Goal: Information Seeking & Learning: Obtain resource

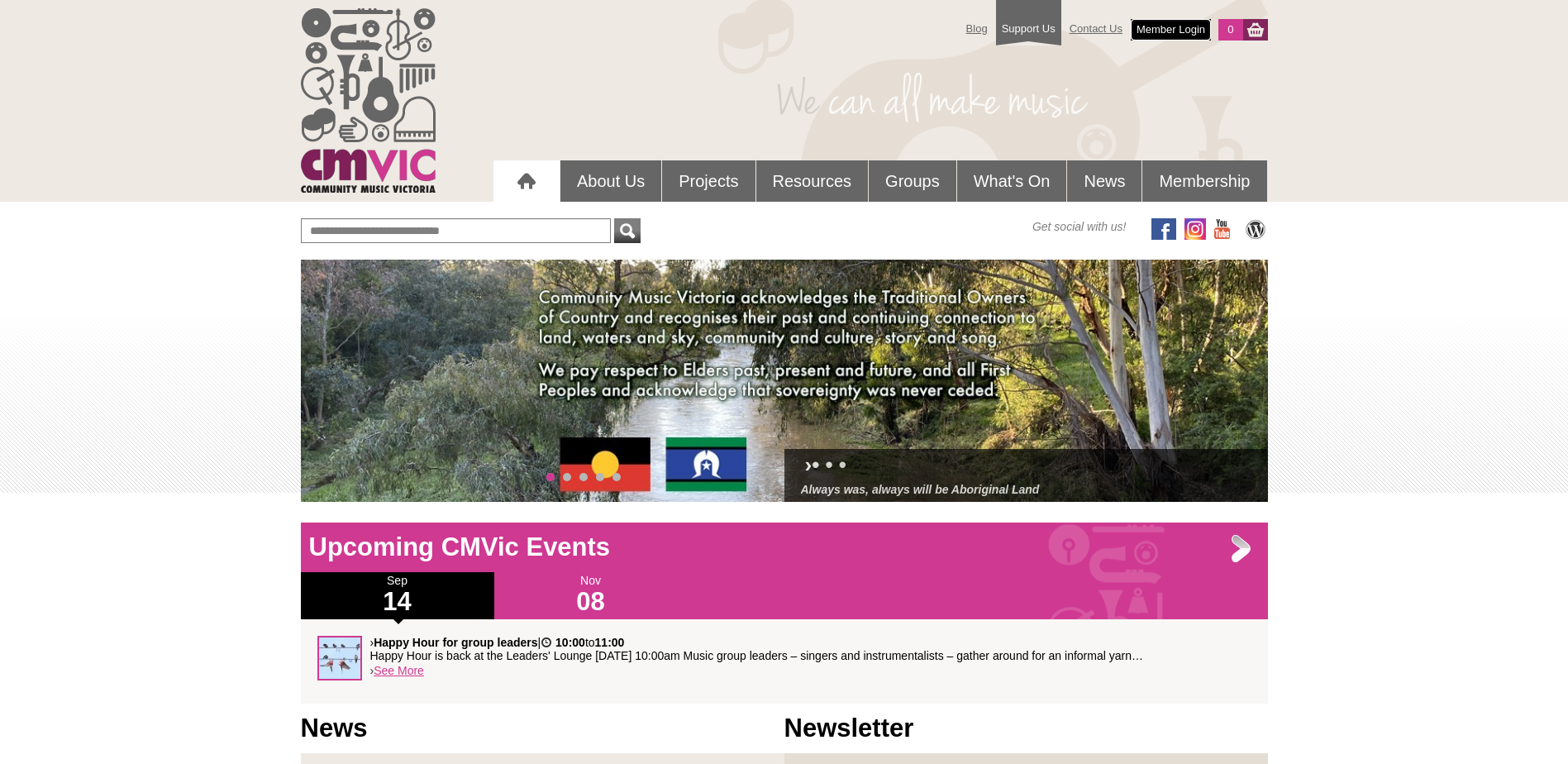
click at [1189, 29] on link "Member Login" at bounding box center [1170, 30] width 80 height 21
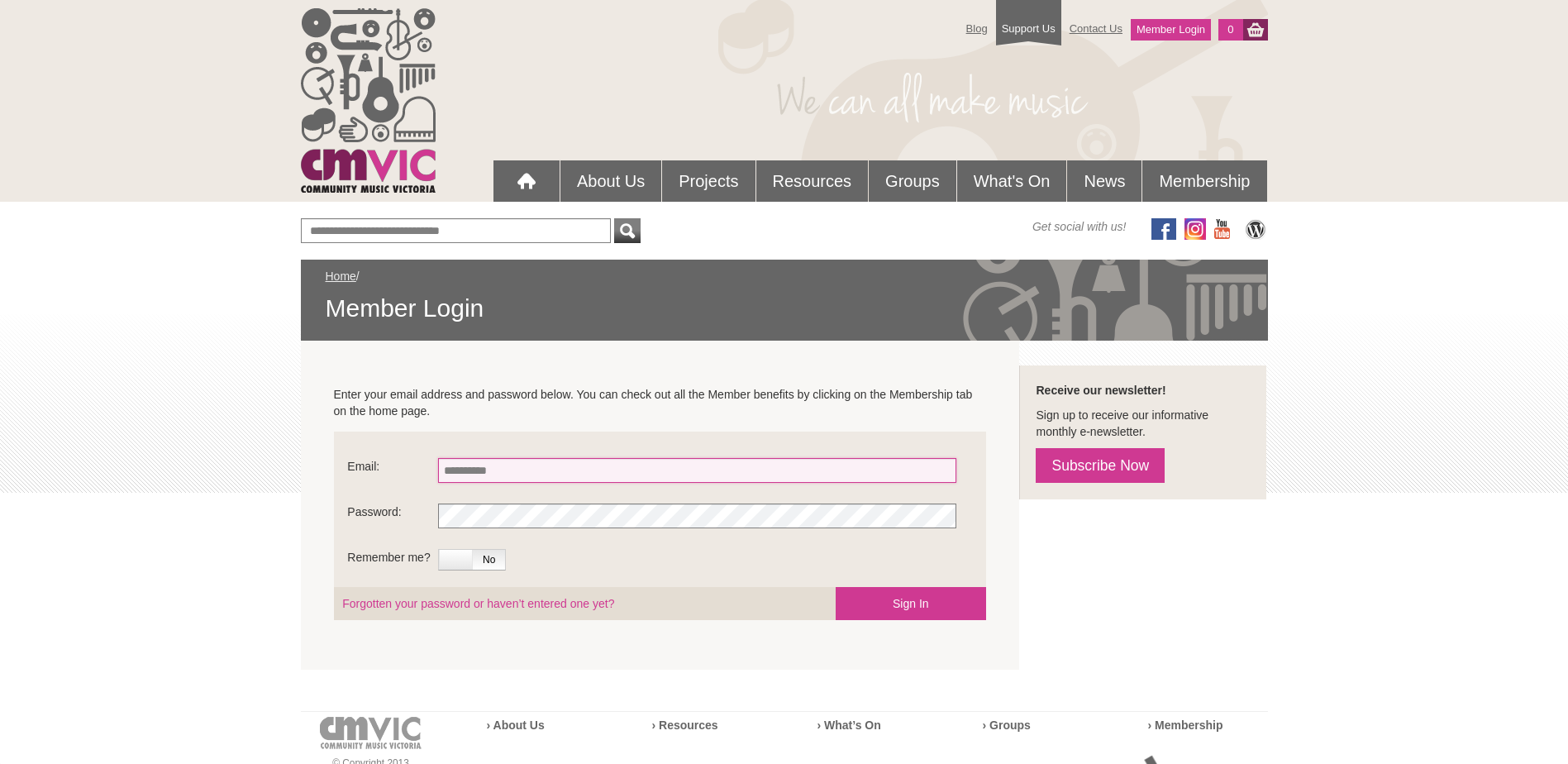
click at [502, 463] on input "Email:" at bounding box center [697, 471] width 519 height 25
type input "**********"
click at [490, 561] on span "No" at bounding box center [489, 559] width 33 height 20
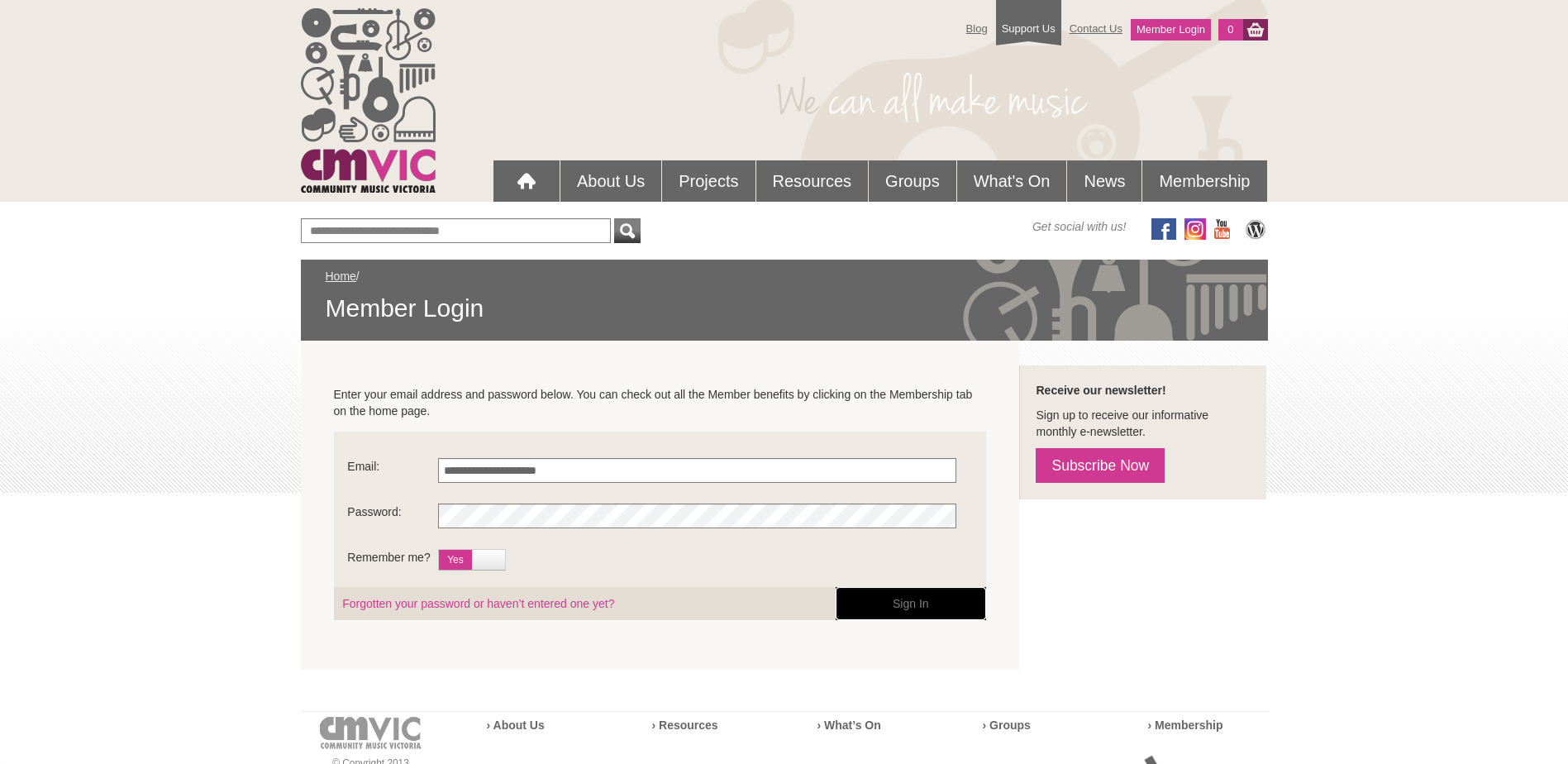
click at [898, 612] on button "Sign In" at bounding box center [911, 603] width 150 height 33
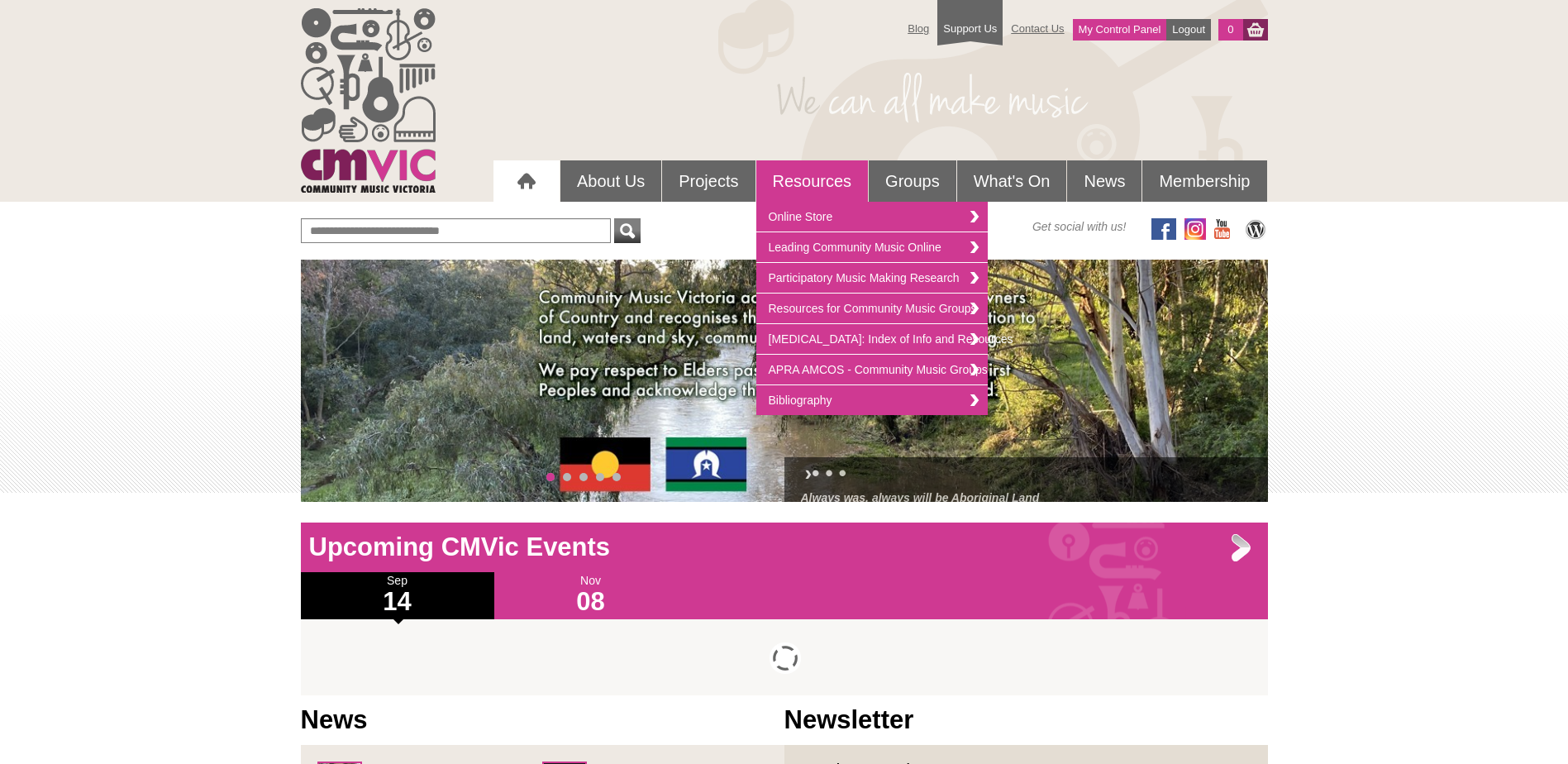
click at [811, 176] on link "Resources" at bounding box center [812, 181] width 113 height 41
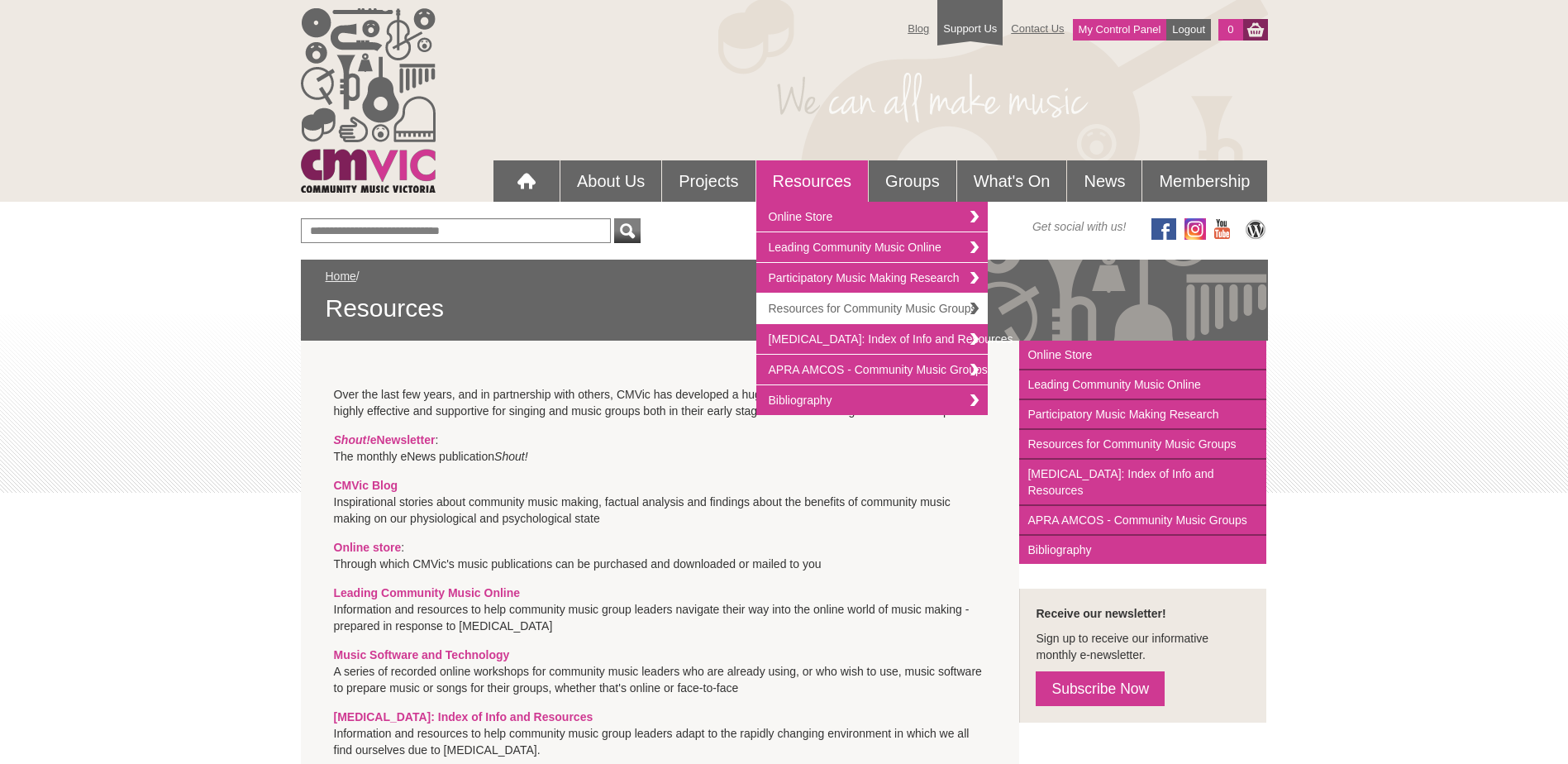
click at [898, 305] on link "Resources for Community Music Groups" at bounding box center [872, 309] width 231 height 31
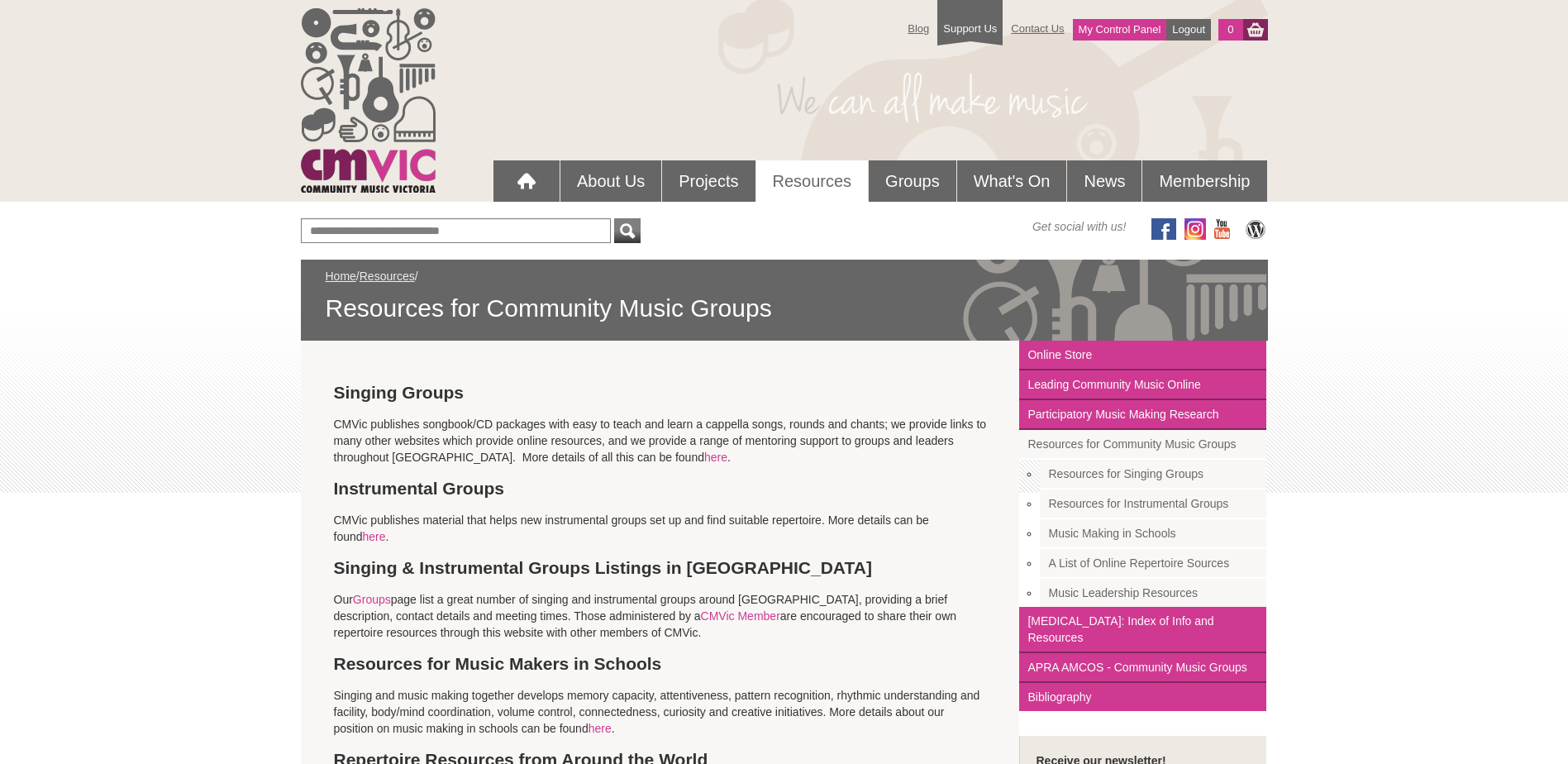
click at [784, 304] on span "Resources for Community Music Groups" at bounding box center [784, 308] width 917 height 32
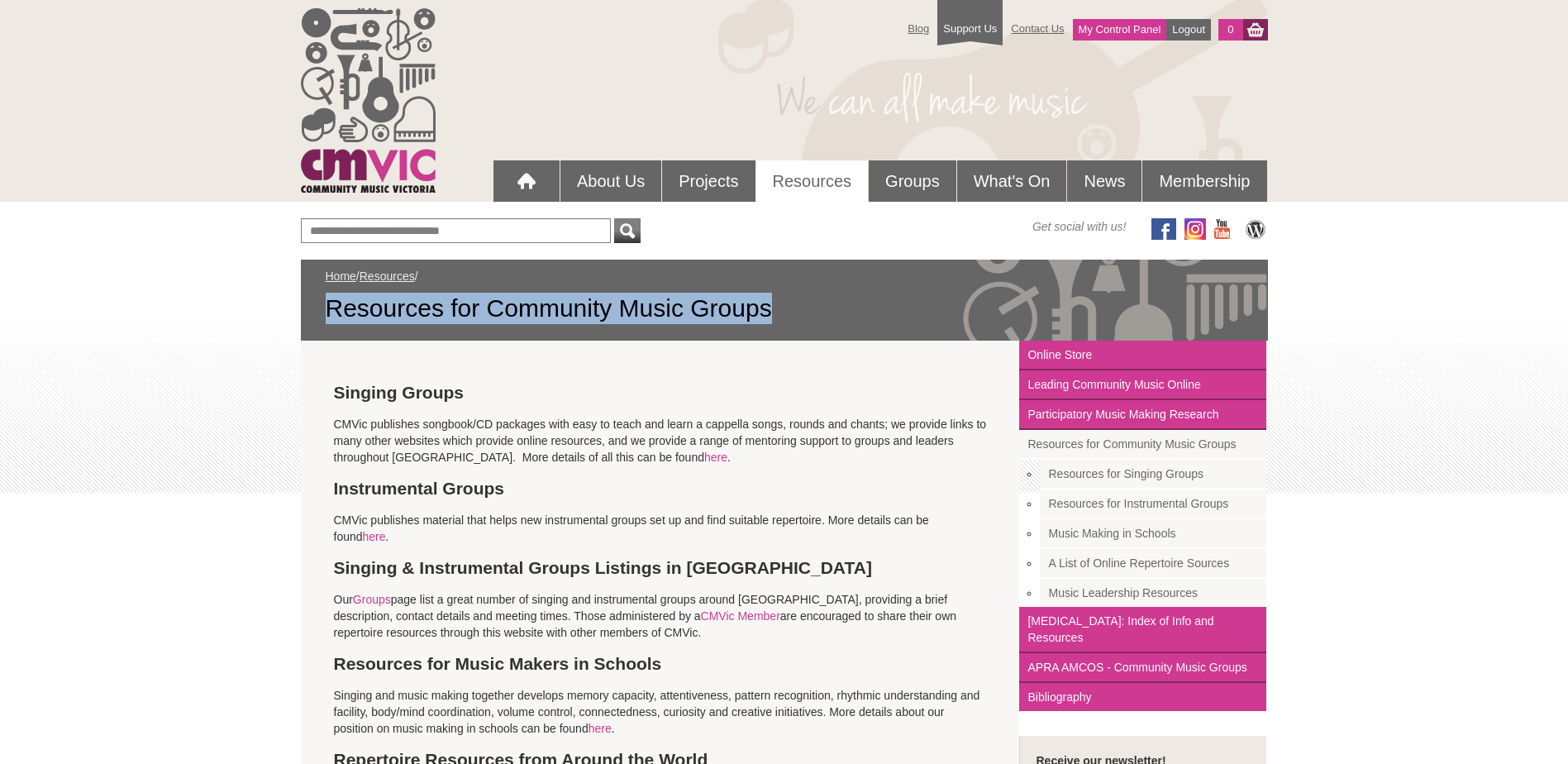
drag, startPoint x: 770, startPoint y: 314, endPoint x: 310, endPoint y: 293, distance: 460.5
click at [310, 293] on div "Home / Resources / Resources for Community Music Groups" at bounding box center [784, 300] width 967 height 81
copy span "Resources for Community Music Groups"
click at [363, 541] on link "here" at bounding box center [374, 537] width 23 height 13
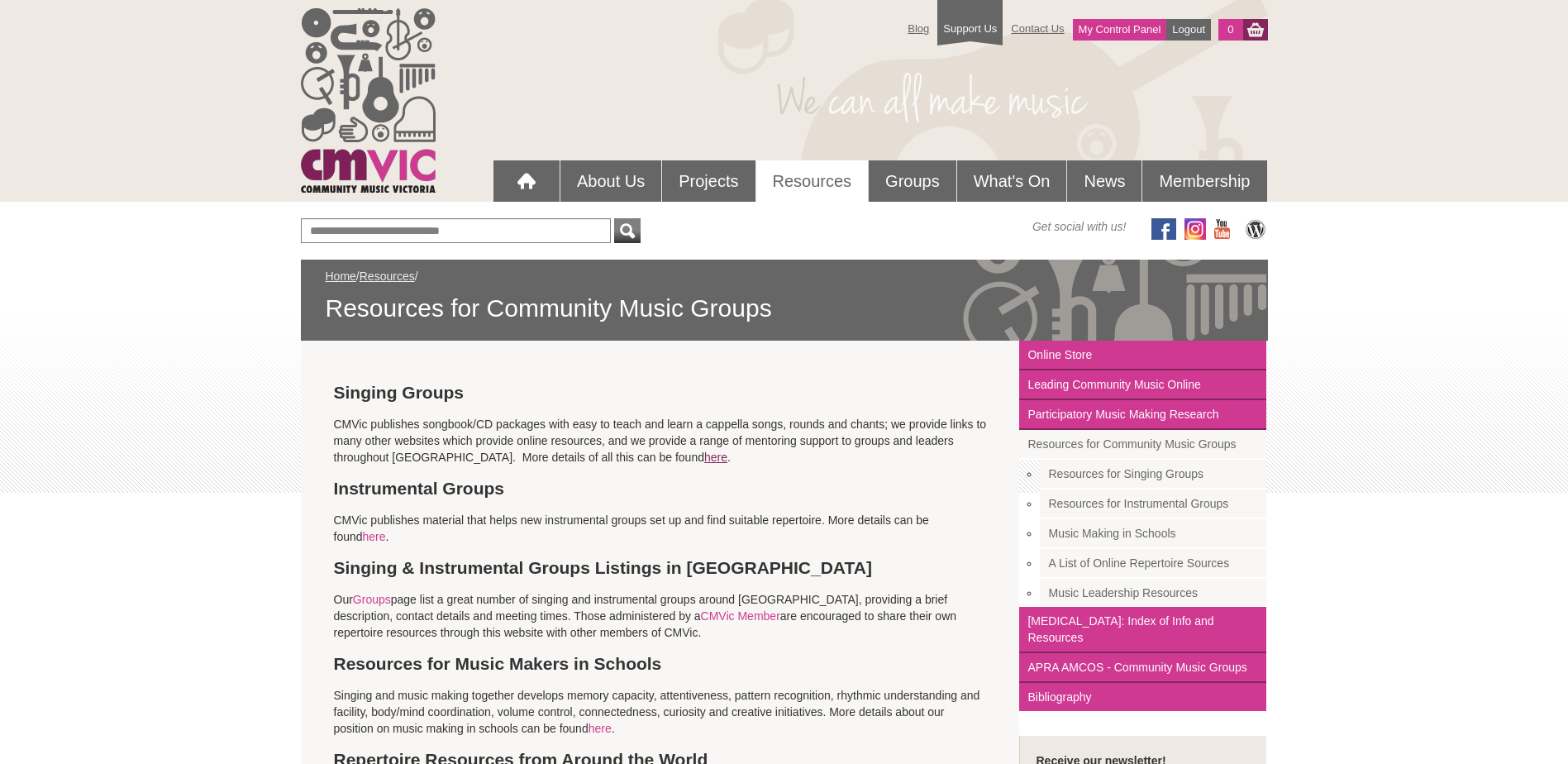
click at [705, 456] on link "here" at bounding box center [716, 457] width 23 height 13
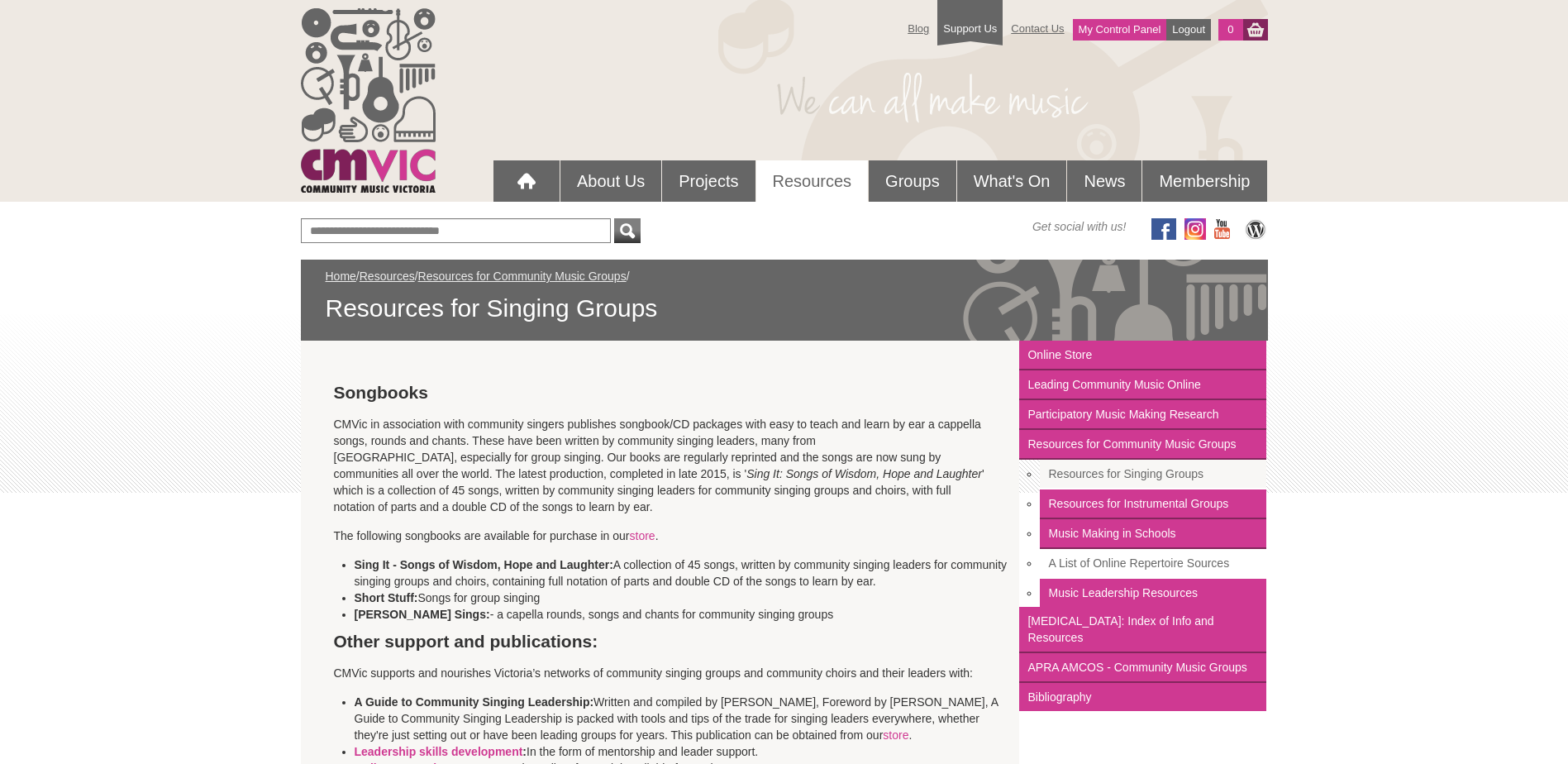
click at [1104, 560] on link "A List of Online Repertoire Sources" at bounding box center [1152, 563] width 226 height 30
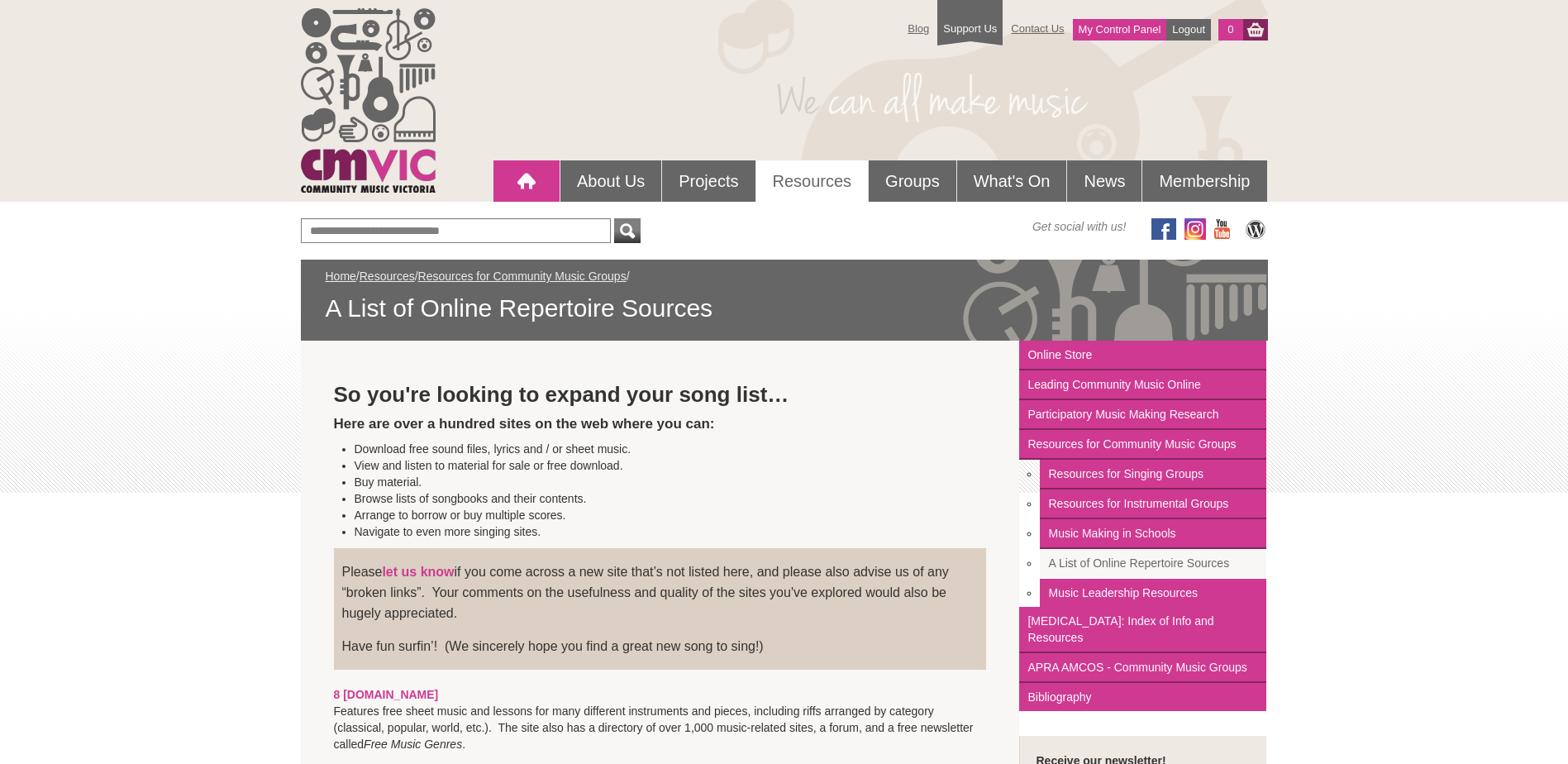
click at [527, 184] on div at bounding box center [527, 181] width 33 height 33
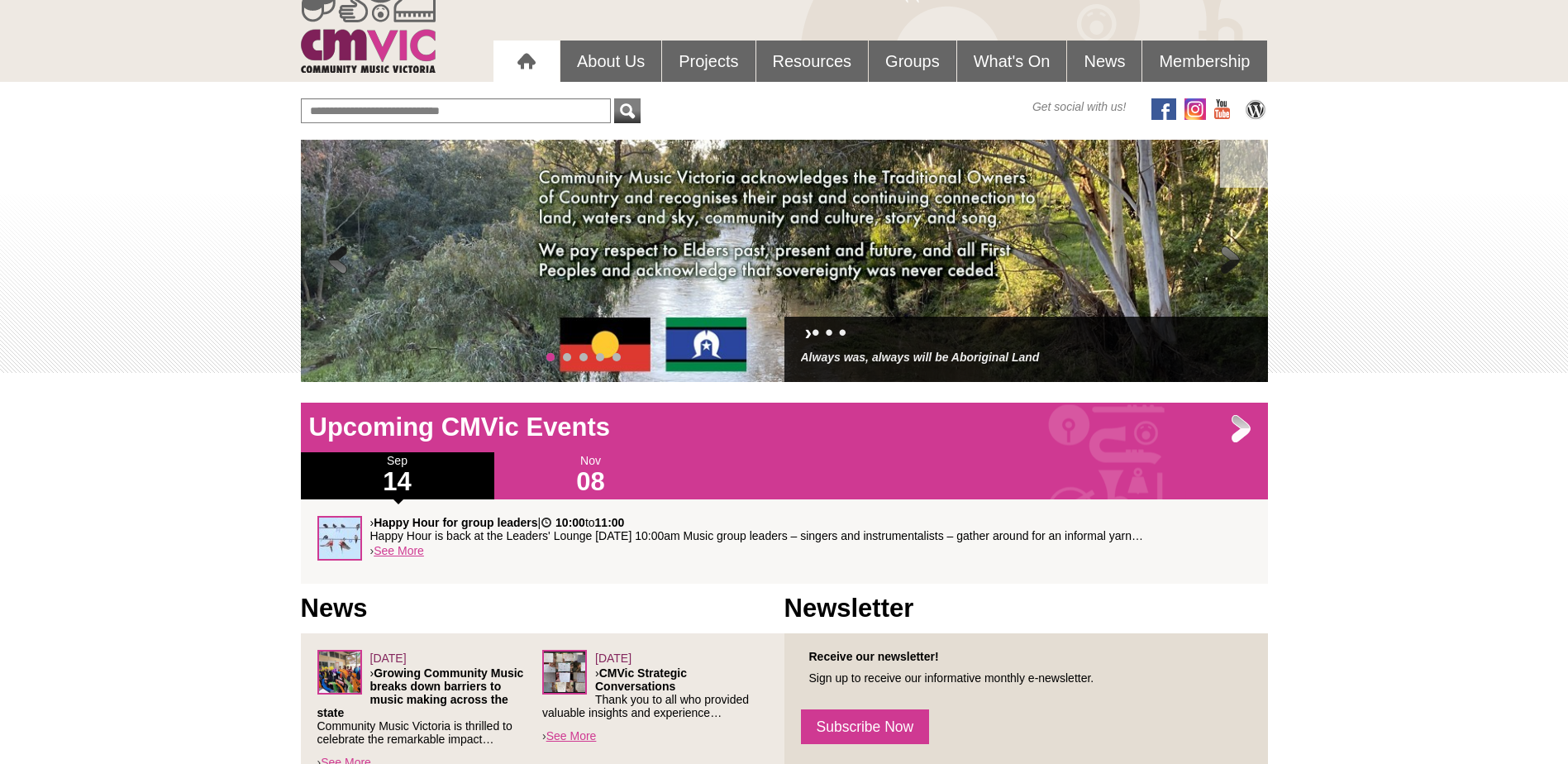
scroll to position [166, 0]
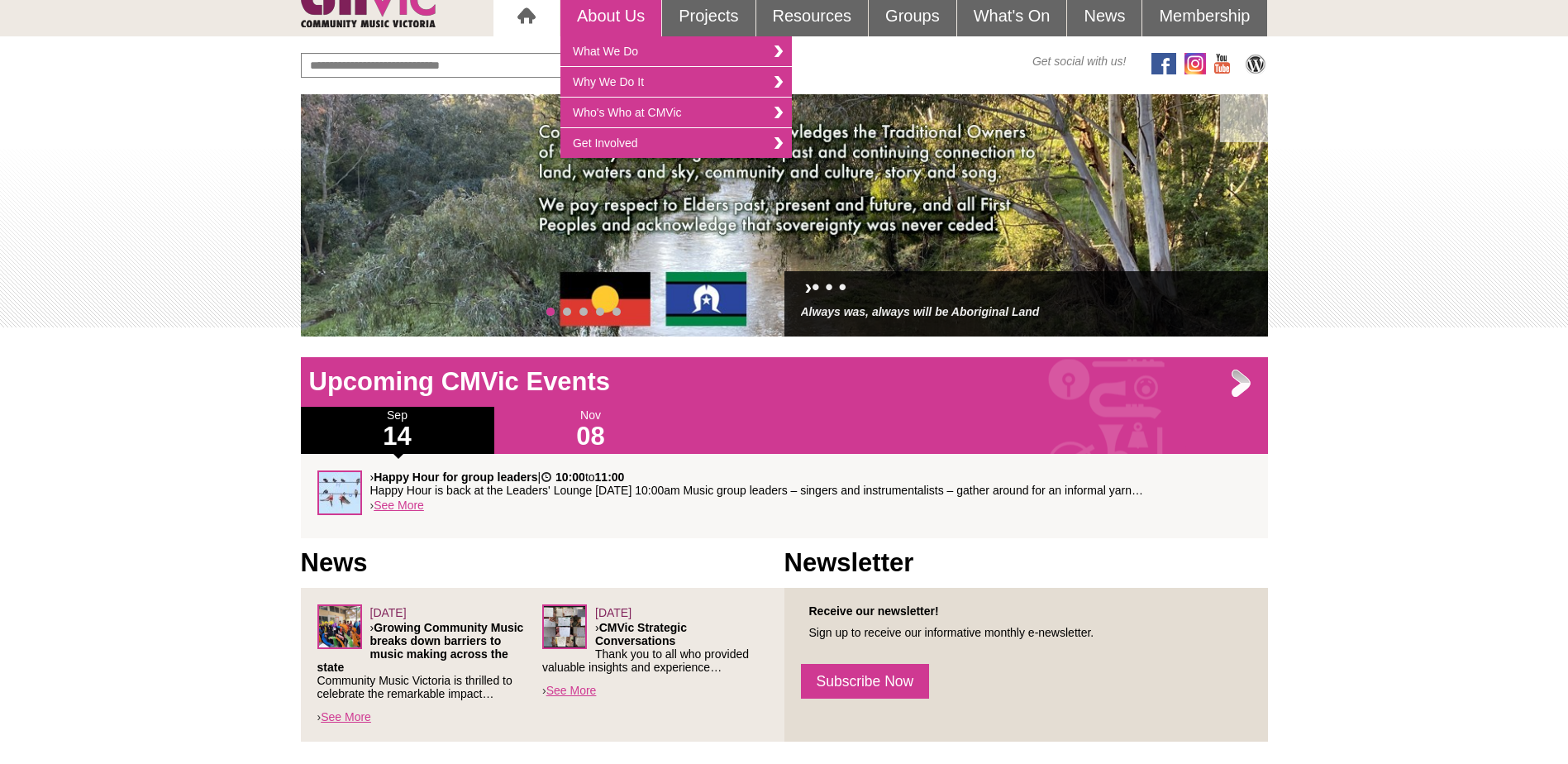
click at [621, 27] on link "About Us" at bounding box center [610, 15] width 101 height 41
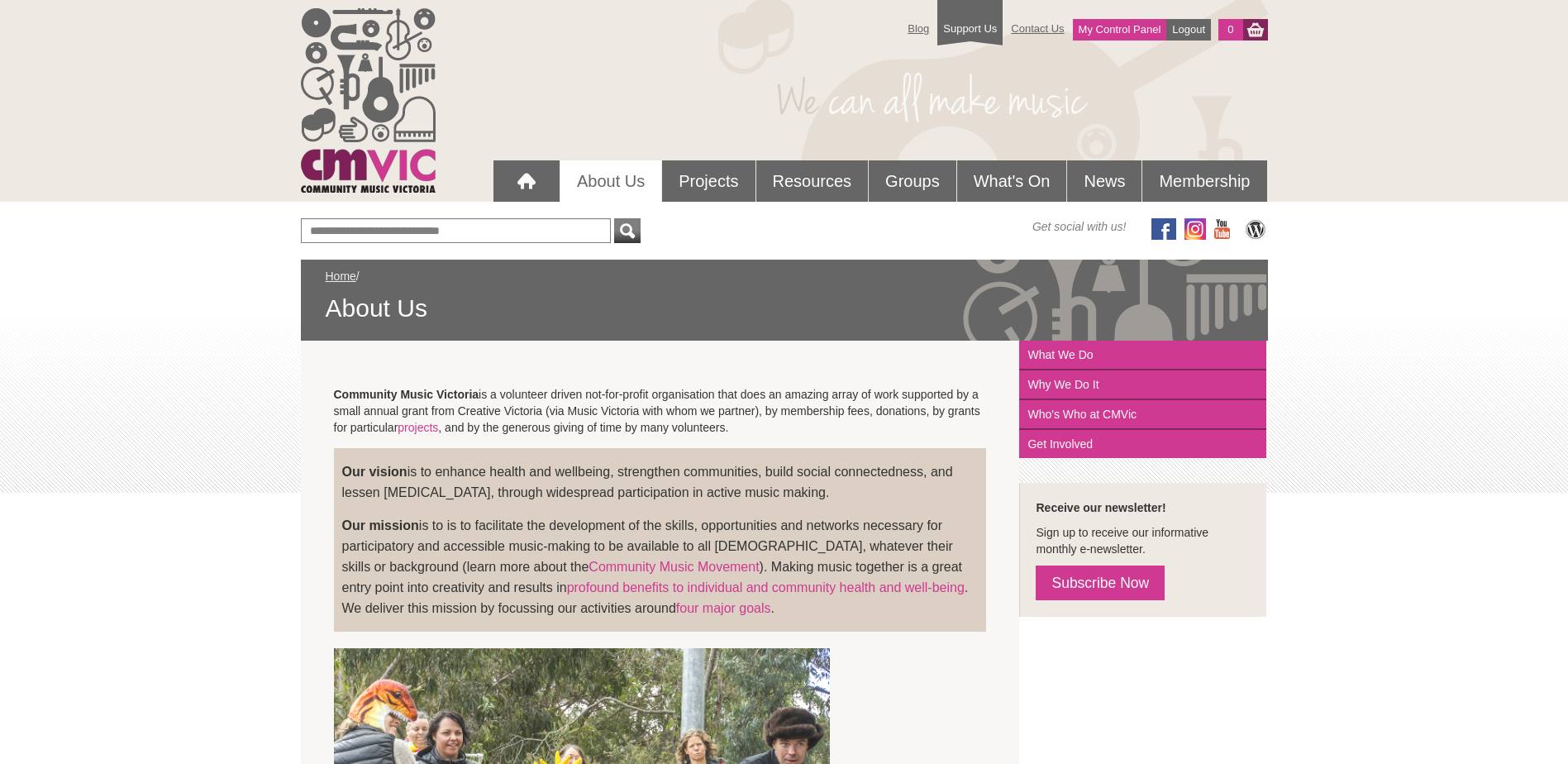
scroll to position [83, 0]
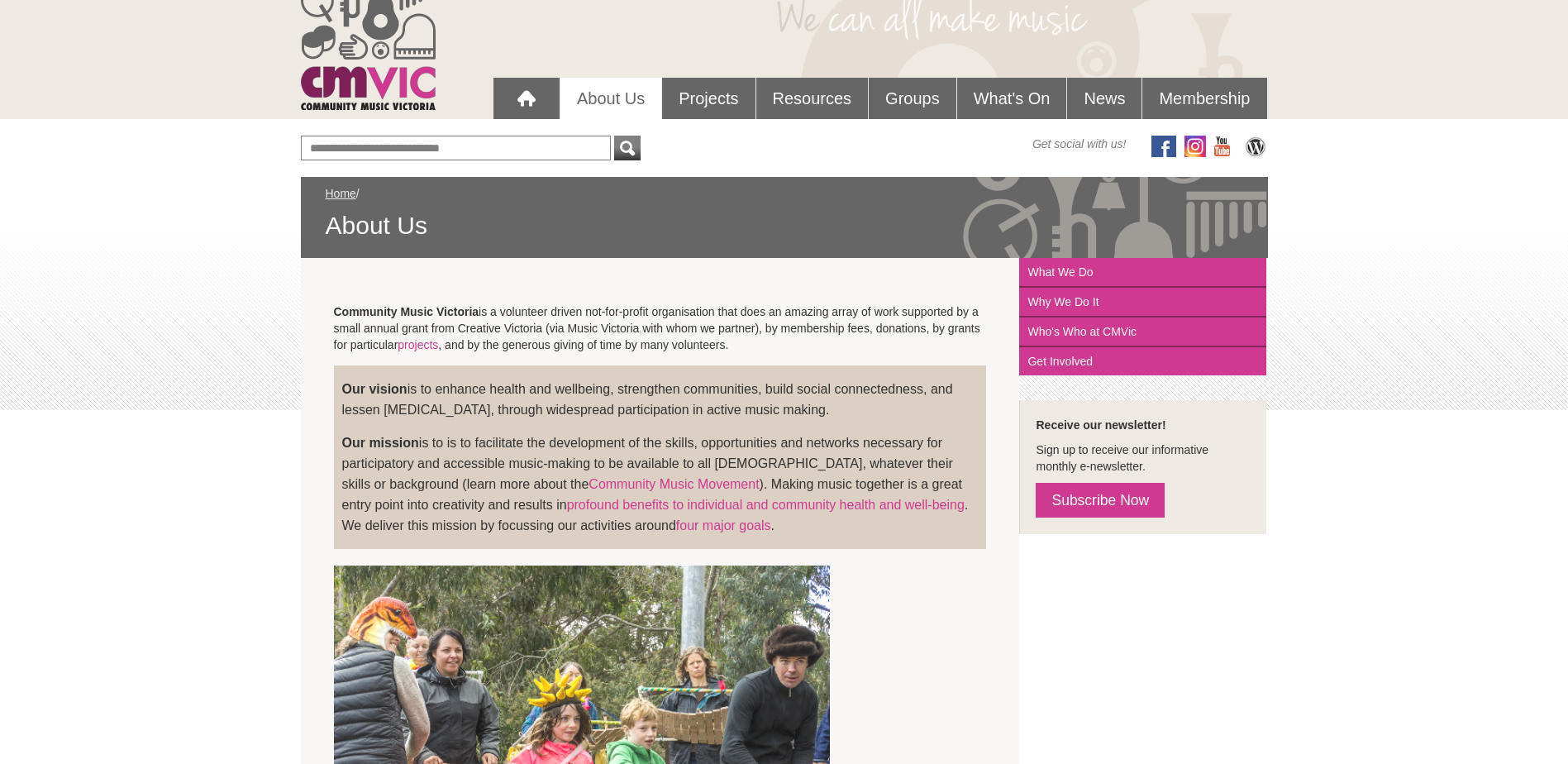
drag, startPoint x: 409, startPoint y: 391, endPoint x: 807, endPoint y: 408, distance: 398.4
click at [807, 408] on p "Our vision is to enhance health and wellbeing, strengthen communities, build so…" at bounding box center [660, 398] width 636 height 41
copy p "is to enhance health and wellbeing, strengthen communities, build social connec…"
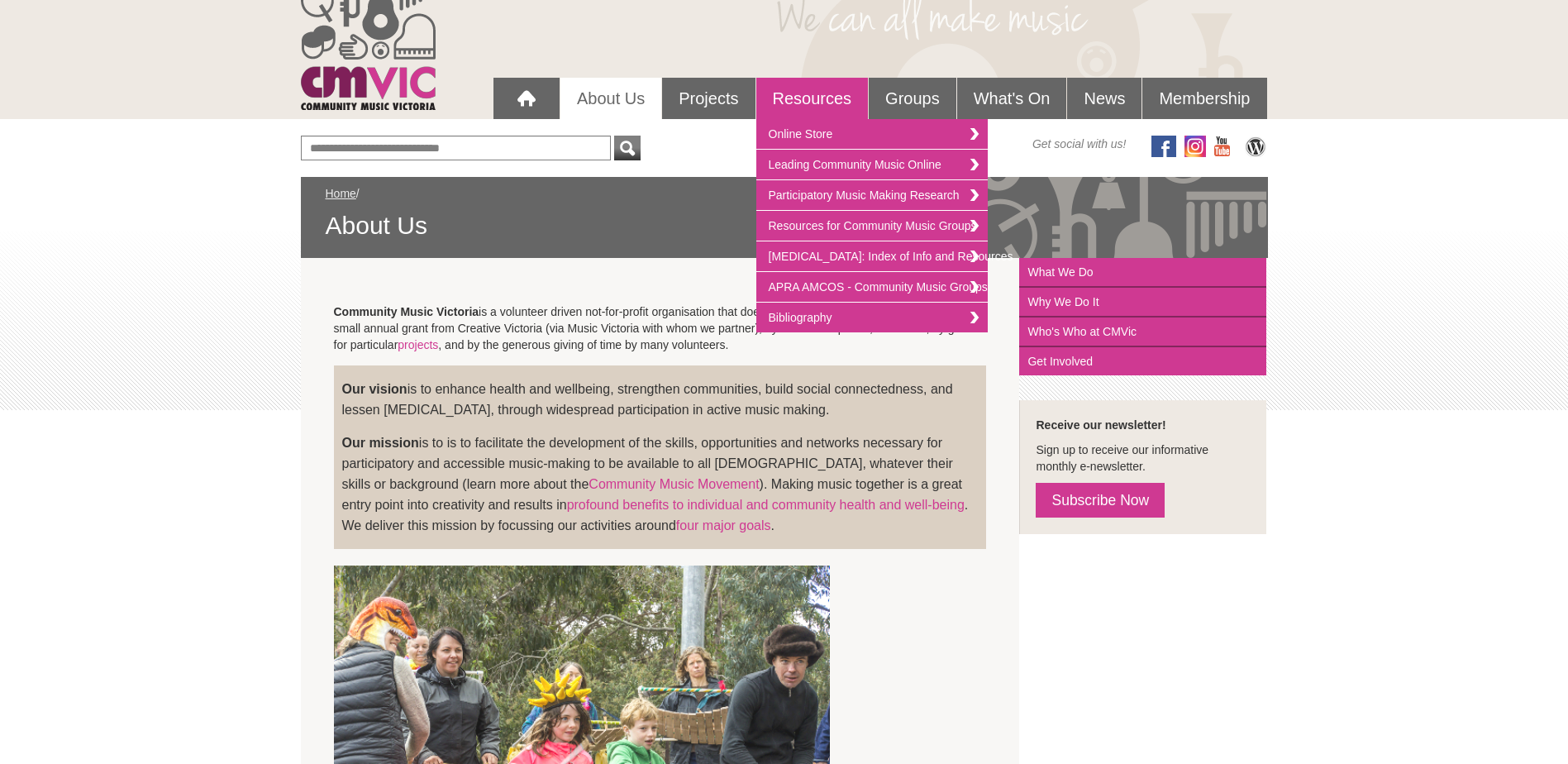
click at [796, 101] on link "Resources" at bounding box center [812, 98] width 113 height 41
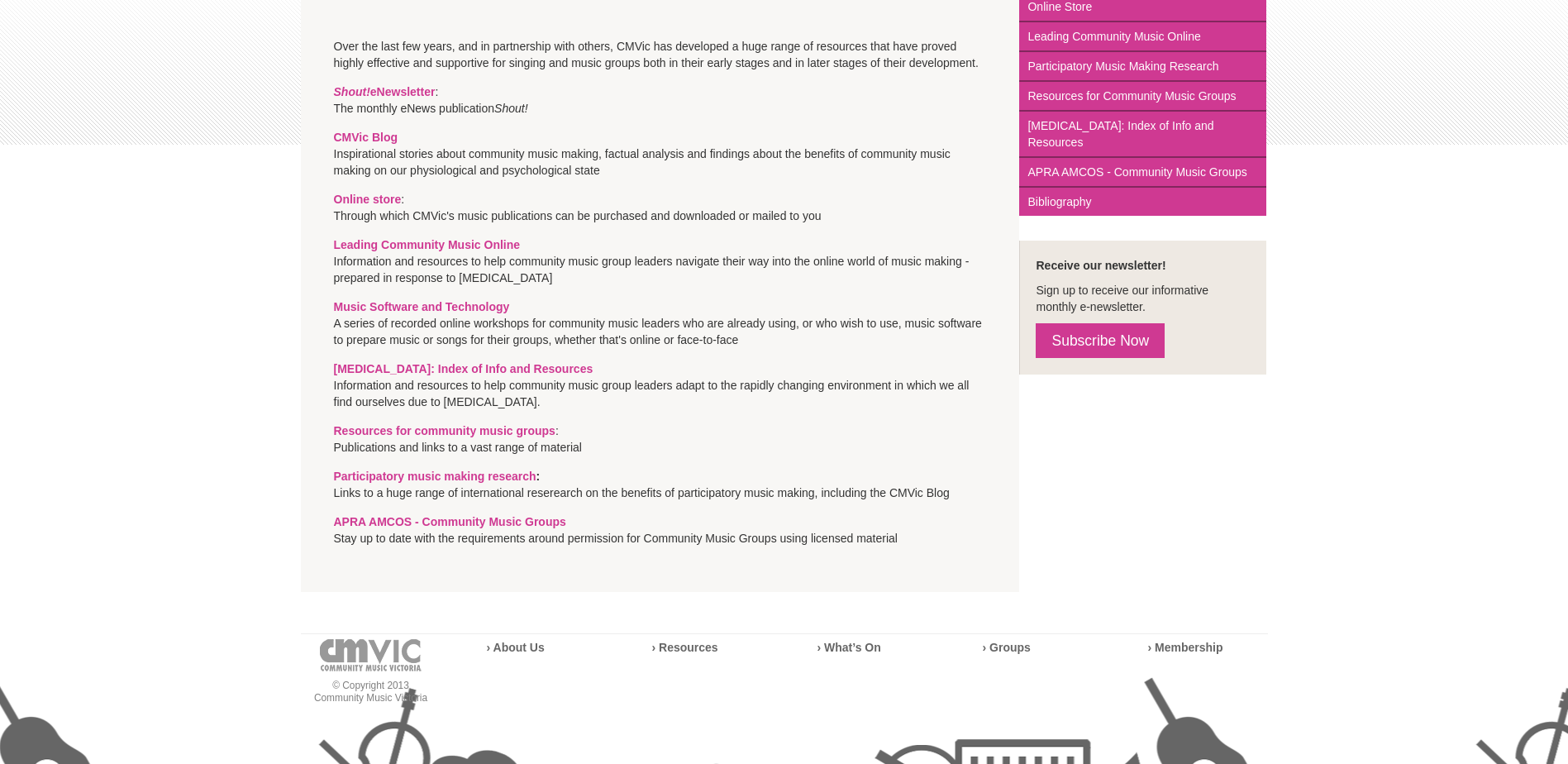
scroll to position [413, 0]
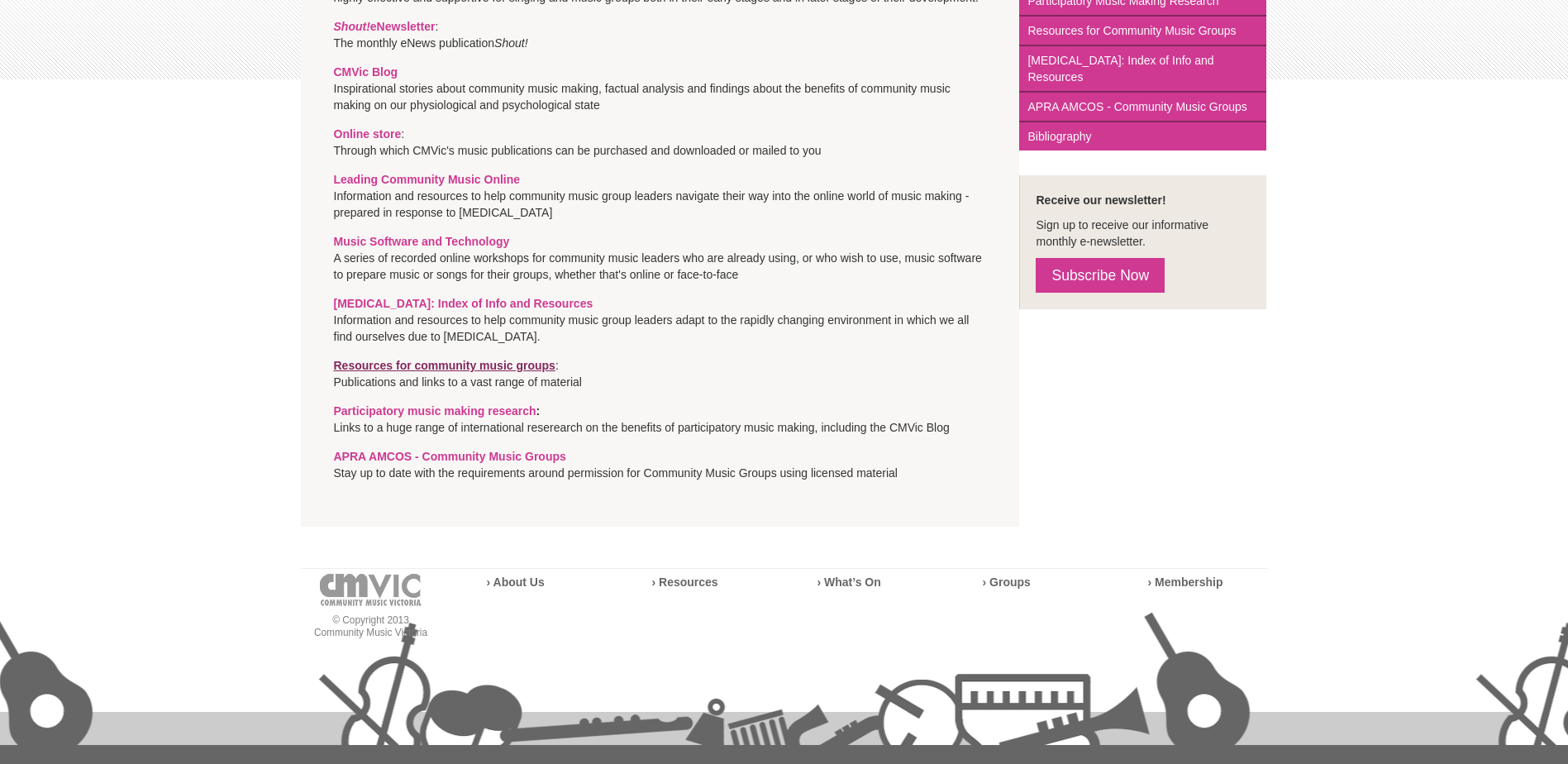
click at [472, 362] on link "Resources for community music groups" at bounding box center [445, 366] width 221 height 13
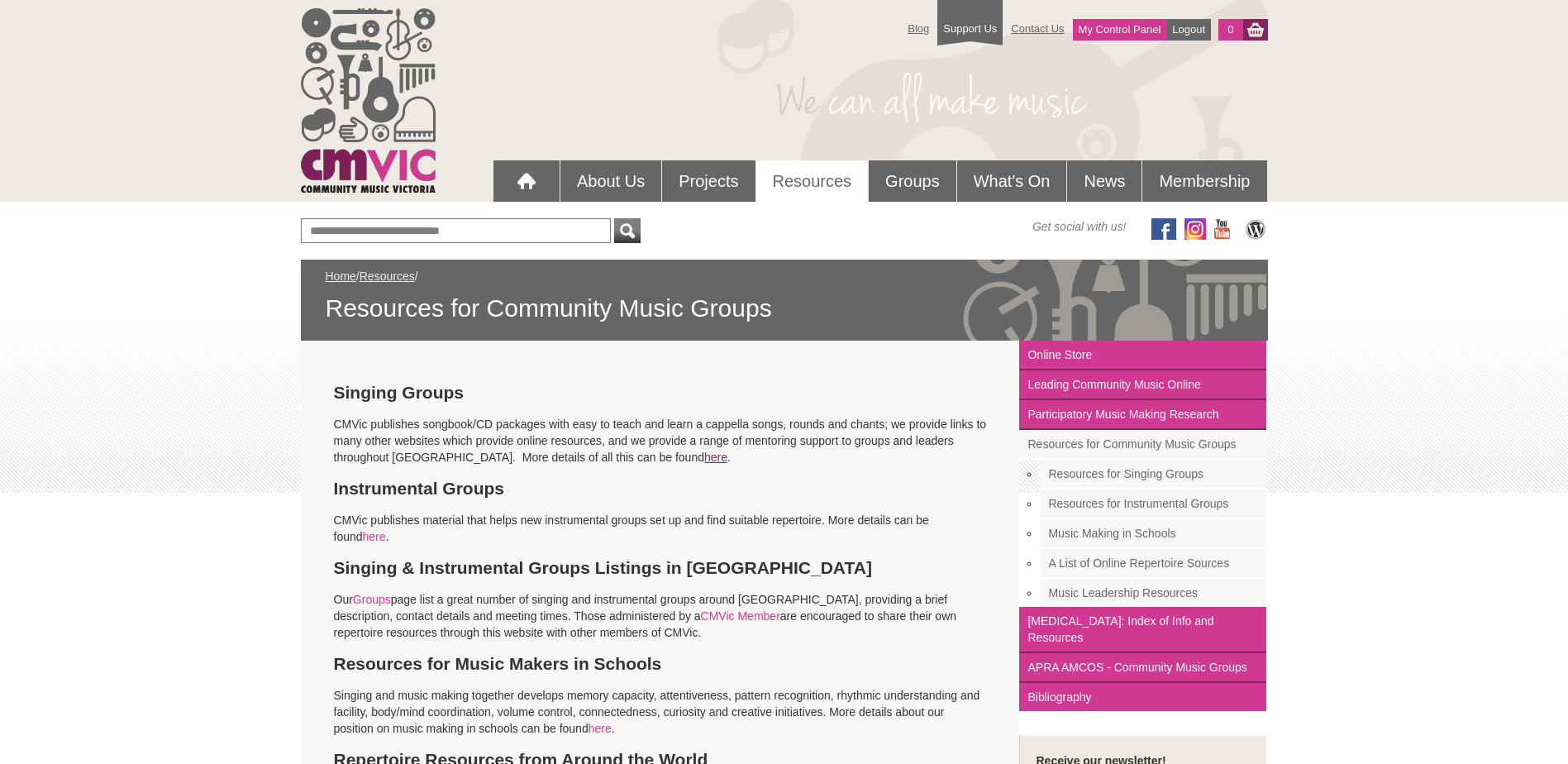
click at [705, 458] on link "here" at bounding box center [716, 457] width 23 height 13
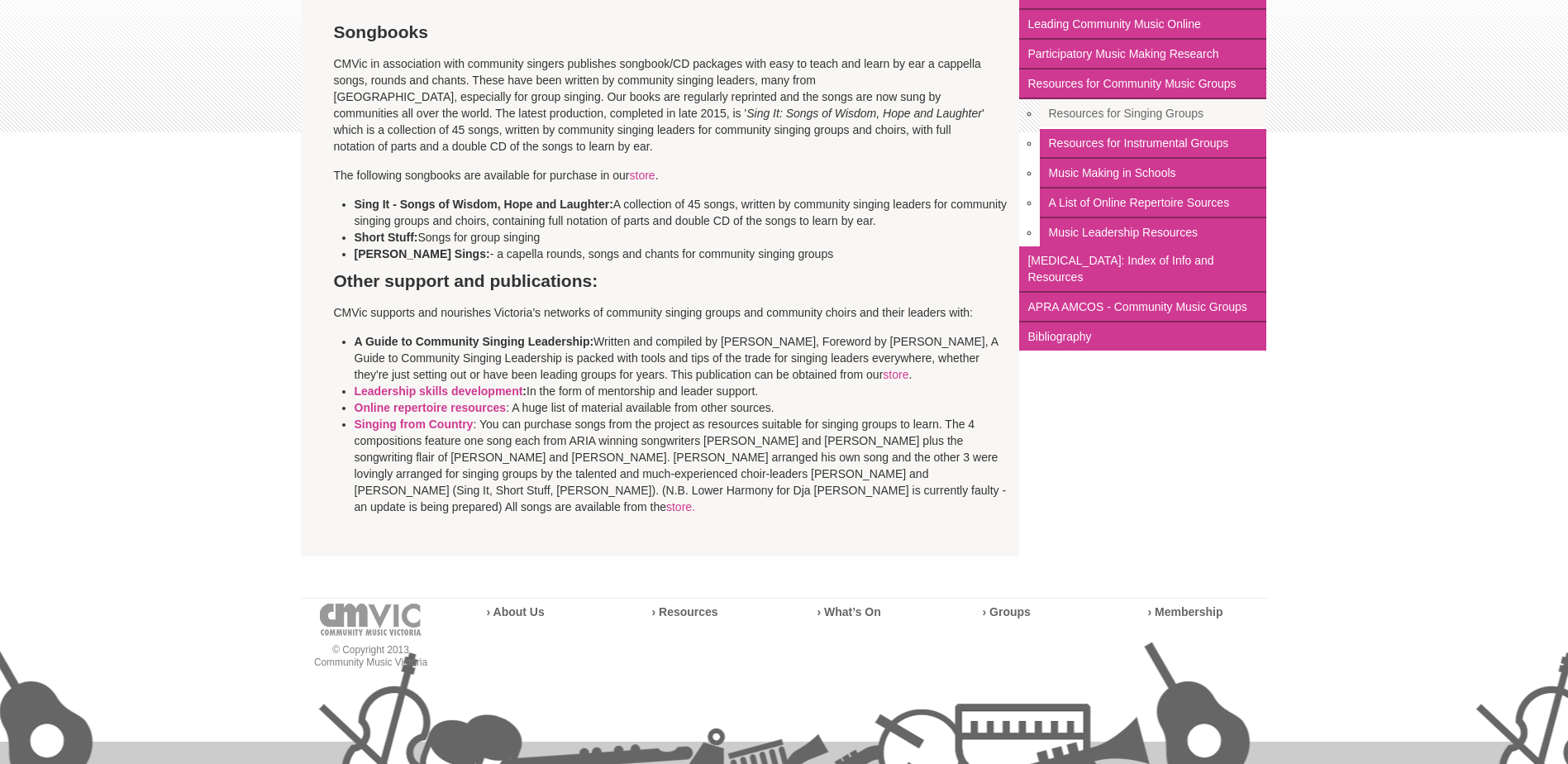
scroll to position [331, 0]
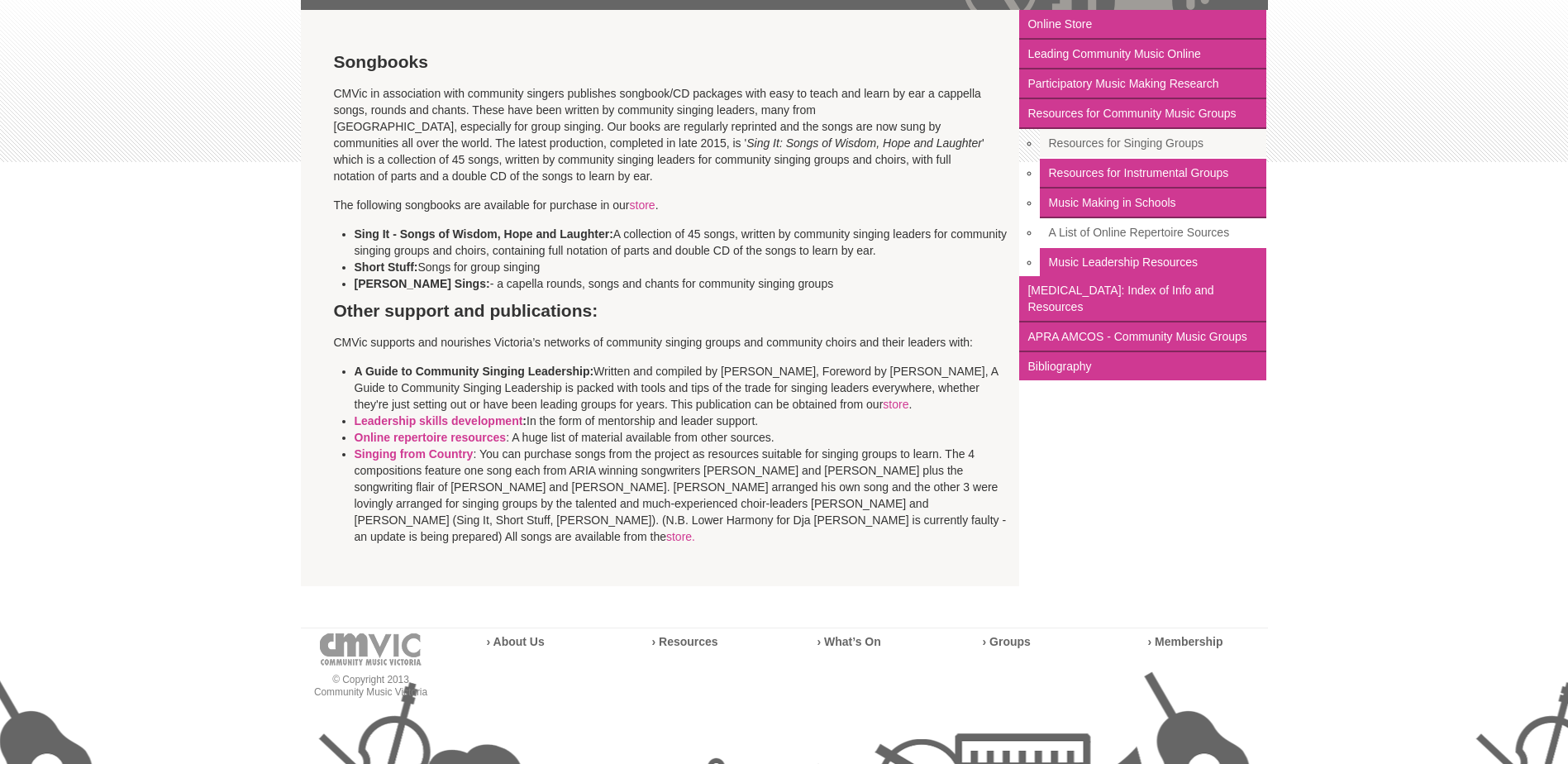
click at [1096, 233] on link "A List of Online Repertoire Sources" at bounding box center [1152, 233] width 226 height 30
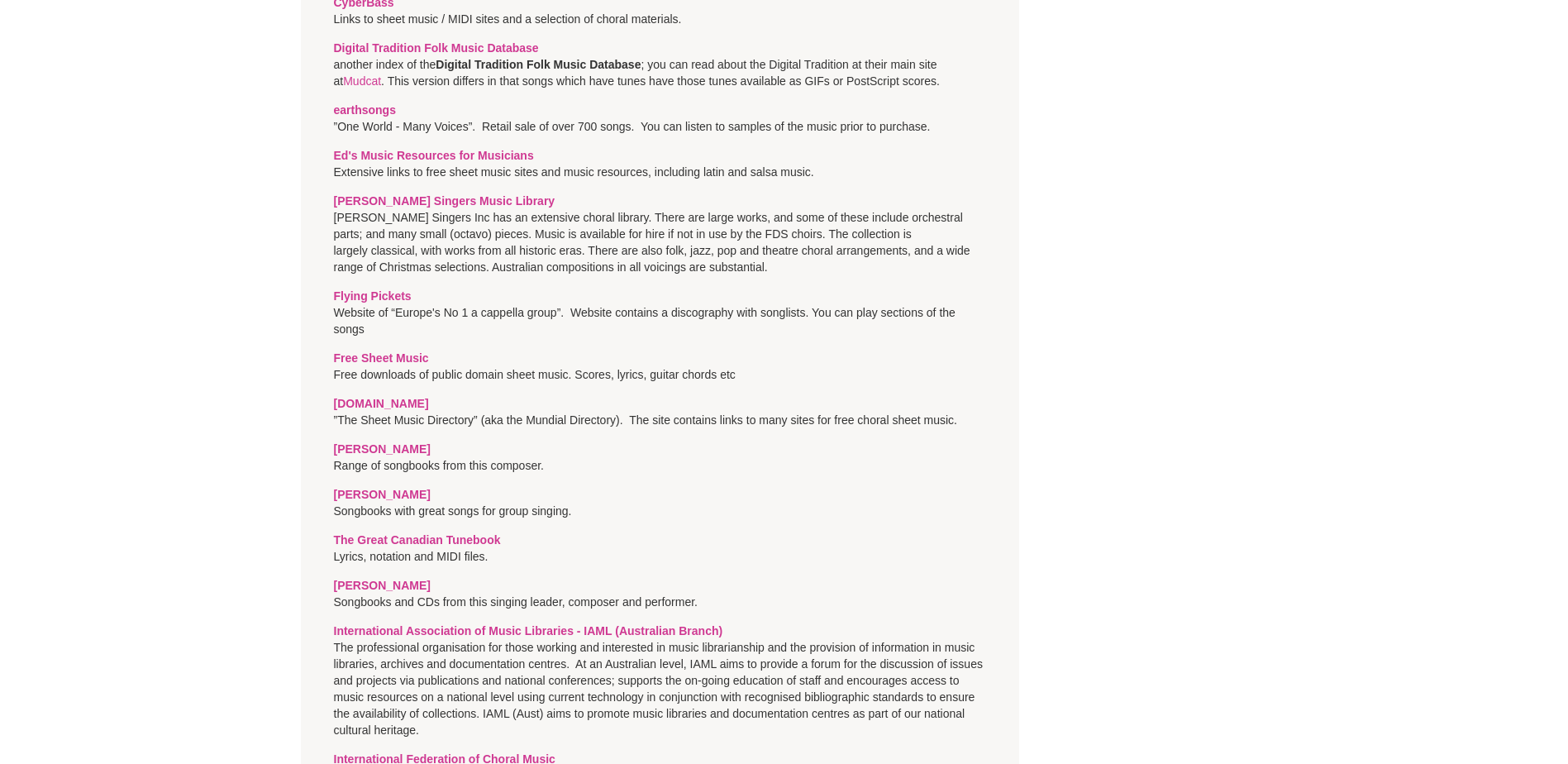
scroll to position [2149, 0]
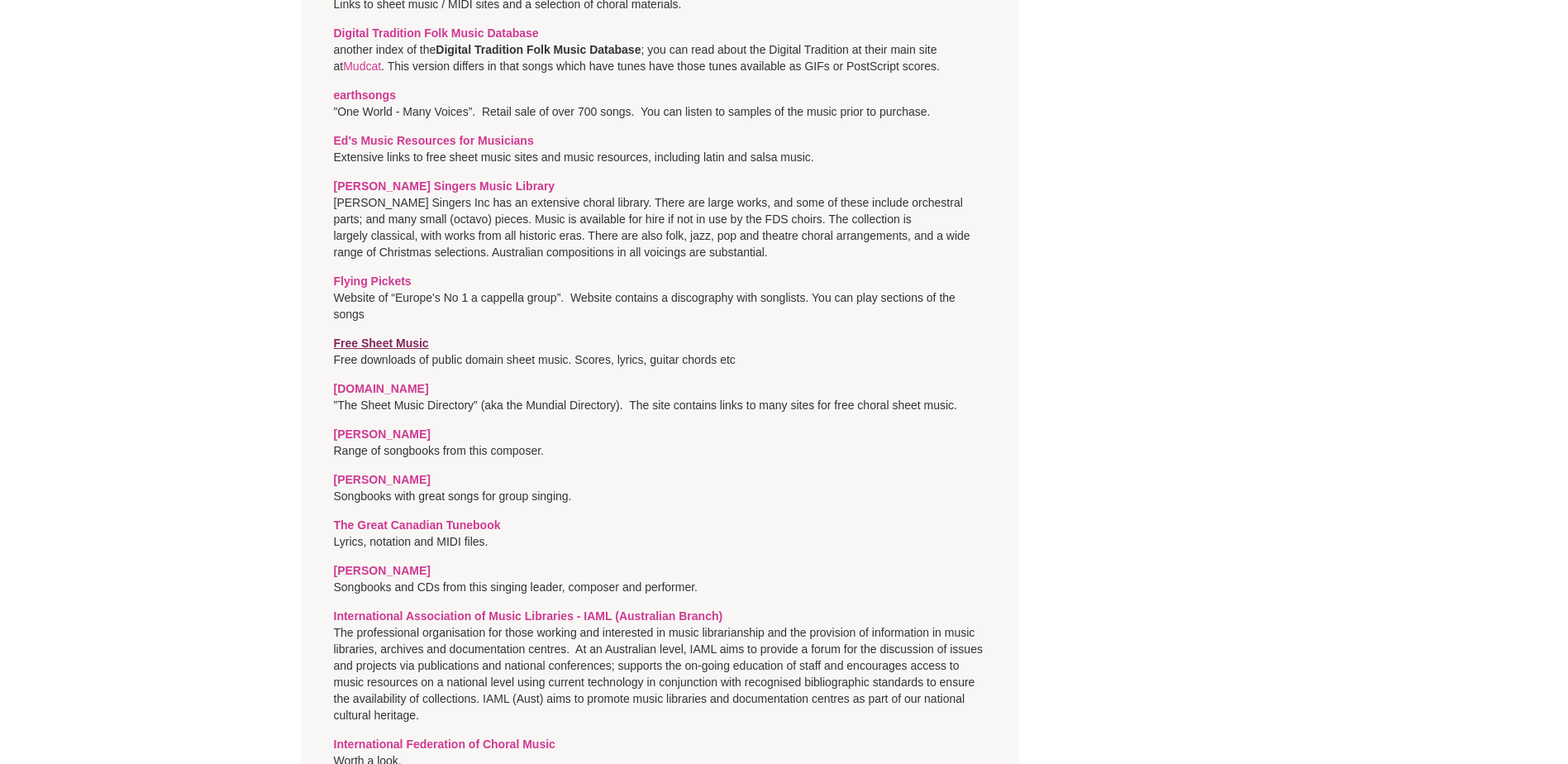
click at [396, 337] on strong "Free Sheet Music" at bounding box center [381, 344] width 95 height 13
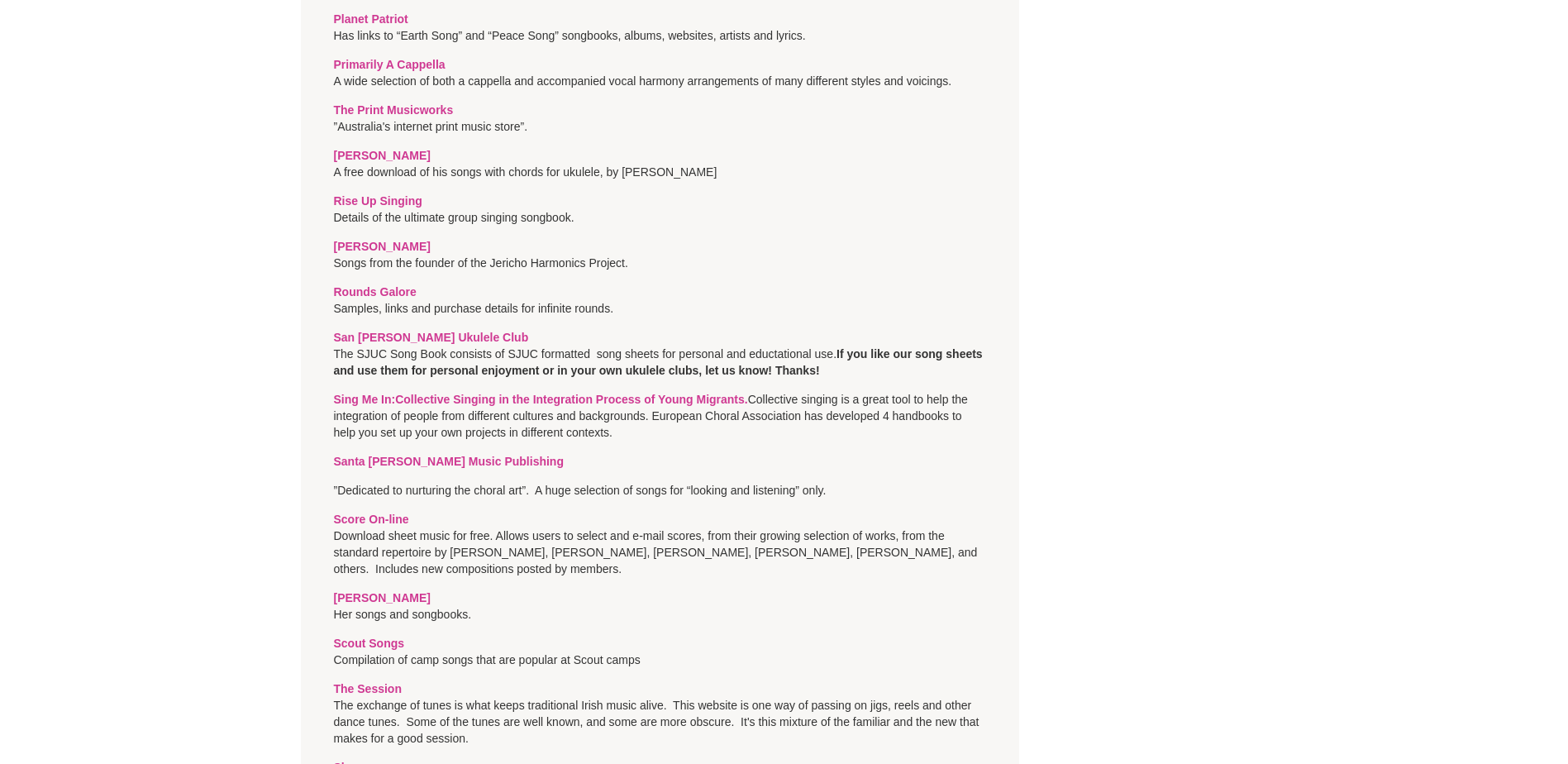
scroll to position [4858, 0]
